Goal: Information Seeking & Learning: Understand process/instructions

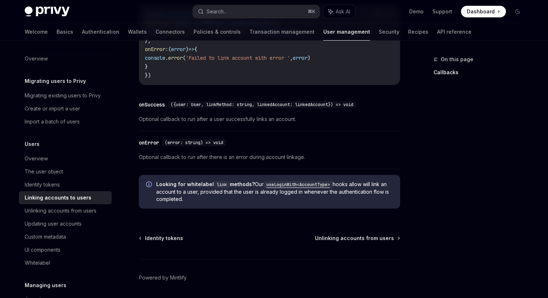
scroll to position [878, 0]
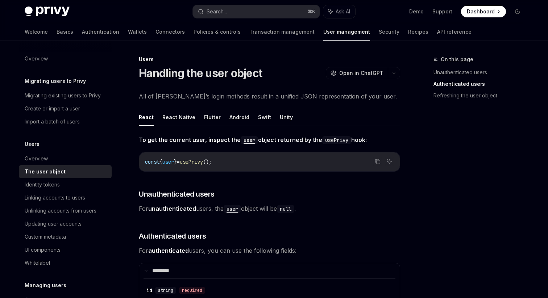
scroll to position [213, 0]
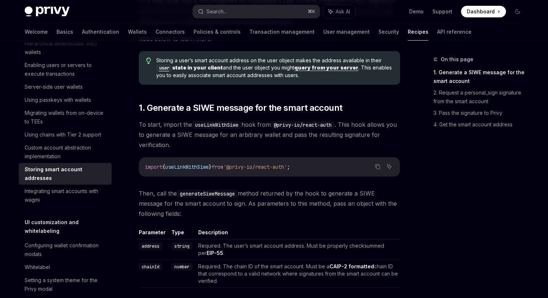
scroll to position [186, 0]
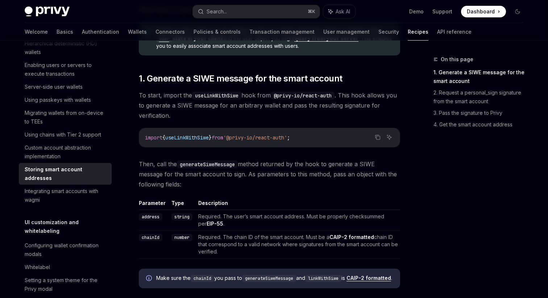
click at [175, 137] on span "useLinkWithSiwe" at bounding box center [186, 137] width 43 height 7
click at [205, 182] on span "Then, call the generateSiweMessage method returned by the hook to generate a SI…" at bounding box center [269, 174] width 261 height 30
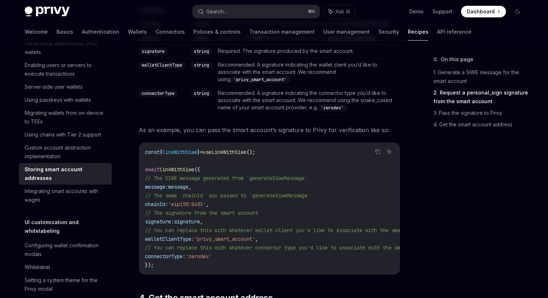
scroll to position [805, 0]
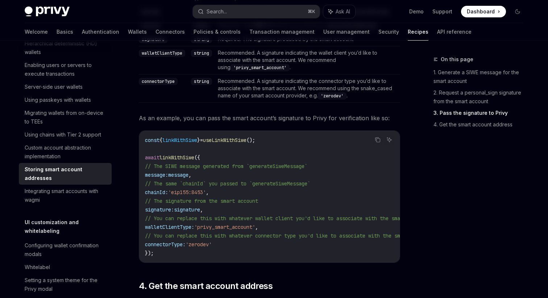
click at [200, 213] on span "signature" at bounding box center [187, 210] width 26 height 7
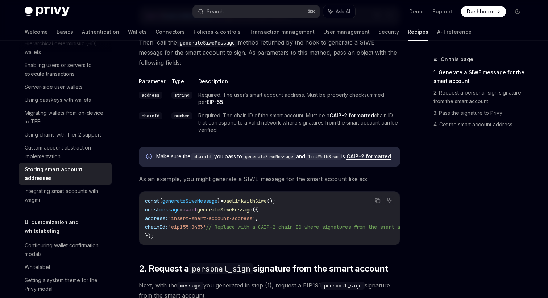
scroll to position [311, 0]
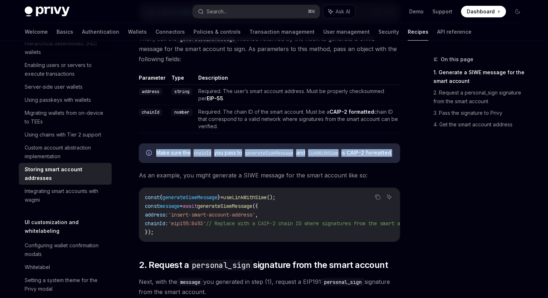
drag, startPoint x: 197, startPoint y: 161, endPoint x: 157, endPoint y: 152, distance: 41.5
click at [157, 151] on span "Make sure the chainId you pass to generateSiweMessage and linkWithSiwe is CAIP-…" at bounding box center [274, 153] width 237 height 8
click at [213, 163] on div "Make sure the chainId you pass to generateSiweMessage and linkWithSiwe is CAIP-…" at bounding box center [269, 153] width 261 height 20
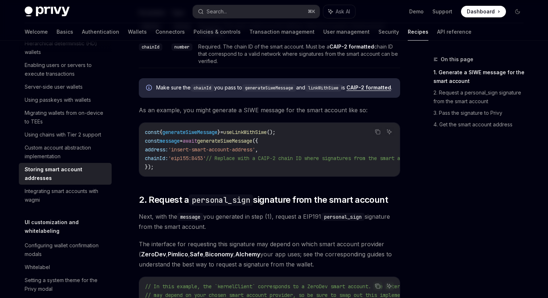
scroll to position [390, 0]
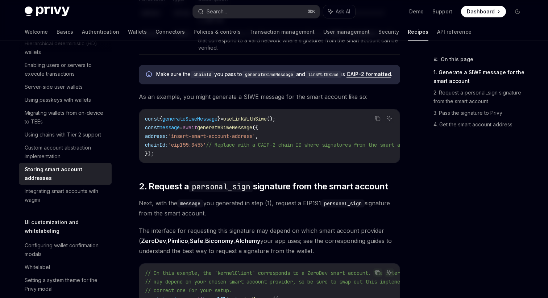
click at [203, 158] on code "const { generateSiweMessage } = useLinkWithSiwe (); const message = await gener…" at bounding box center [313, 135] width 336 height 43
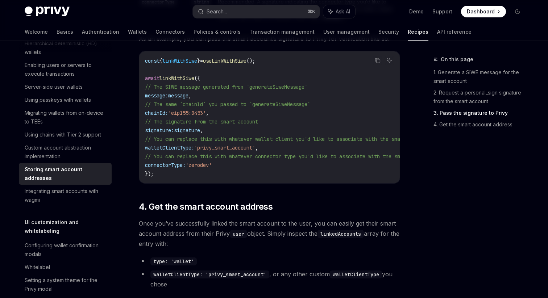
scroll to position [886, 0]
click at [203, 163] on code "const { linkWithSiwe } = useLinkWithSiwe (); await linkWithSiwe ({ // The SIWE …" at bounding box center [297, 117] width 304 height 122
click at [192, 150] on span "walletClientType:" at bounding box center [169, 147] width 49 height 7
click at [223, 150] on span "'privy_smart_account'" at bounding box center [224, 147] width 61 height 7
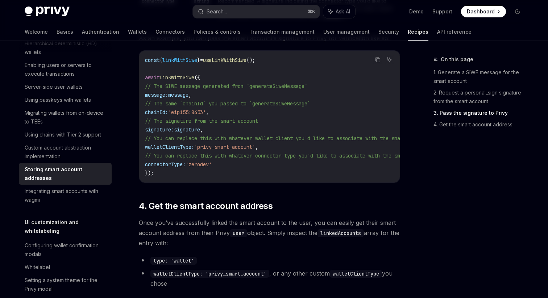
click at [223, 150] on span "'privy_smart_account'" at bounding box center [224, 147] width 61 height 7
click at [194, 150] on span "walletClientType:" at bounding box center [169, 147] width 49 height 7
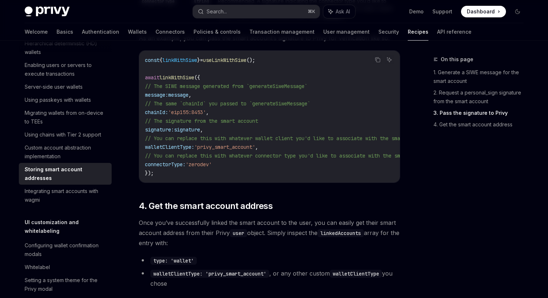
click at [254, 150] on span "'privy_smart_account'" at bounding box center [224, 147] width 61 height 7
click at [240, 150] on span "'privy_smart_account'" at bounding box center [224, 147] width 61 height 7
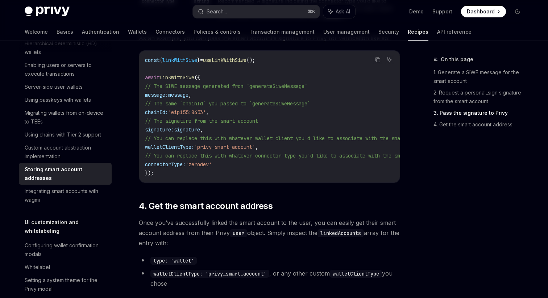
click at [240, 150] on span "'privy_smart_account'" at bounding box center [224, 147] width 61 height 7
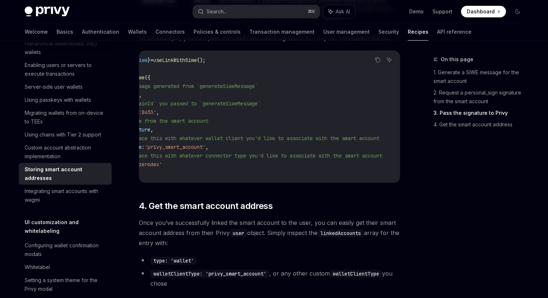
scroll to position [0, 0]
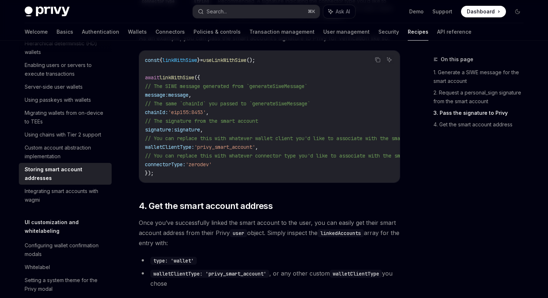
click at [215, 163] on code "const { linkWithSiwe } = useLinkWithSiwe (); await linkWithSiwe ({ // The SIWE …" at bounding box center [297, 117] width 304 height 122
click at [229, 150] on span "'privy_smart_account'" at bounding box center [224, 147] width 61 height 7
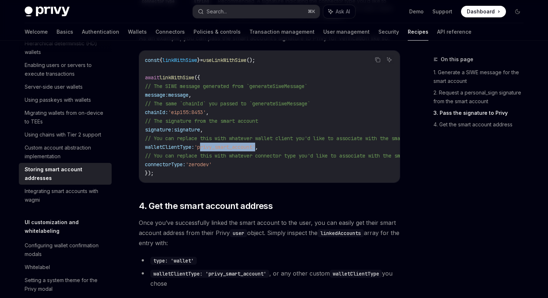
click at [229, 150] on span "'privy_smart_account'" at bounding box center [224, 147] width 61 height 7
click at [186, 168] on span "connectorType:" at bounding box center [165, 164] width 41 height 7
click at [199, 133] on span "signature" at bounding box center [187, 129] width 26 height 7
click at [255, 150] on span "'privy_smart_account'" at bounding box center [224, 147] width 61 height 7
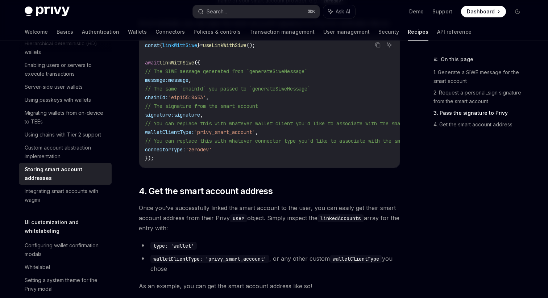
scroll to position [916, 0]
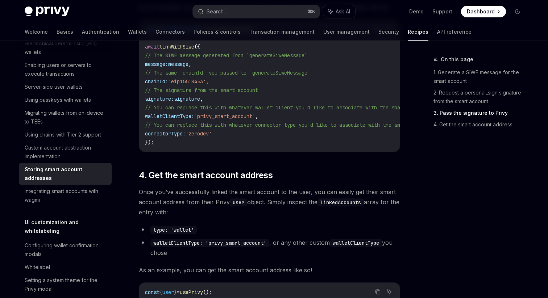
click at [205, 147] on code "const { linkWithSiwe } = useLinkWithSiwe (); await linkWithSiwe ({ // The SIWE …" at bounding box center [297, 86] width 304 height 122
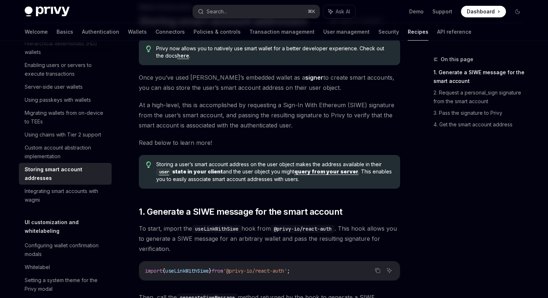
scroll to position [0, 0]
